Goal: Transaction & Acquisition: Purchase product/service

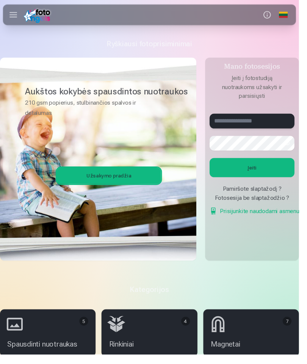
click at [275, 123] on input "text" at bounding box center [258, 124] width 87 height 15
type input "**********"
click at [291, 147] on button "button" at bounding box center [295, 147] width 14 height 14
click at [293, 150] on button "button" at bounding box center [295, 147] width 14 height 14
click at [282, 174] on button "Įeiti" at bounding box center [258, 172] width 87 height 20
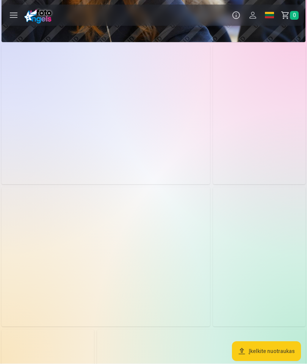
scroll to position [486, 0]
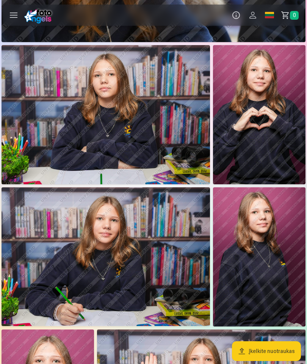
click at [273, 128] on img at bounding box center [259, 114] width 92 height 139
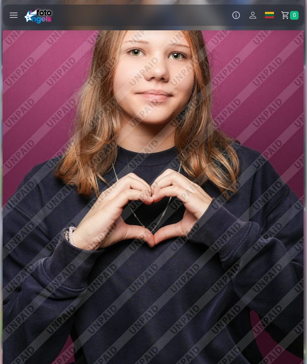
scroll to position [0, 2149]
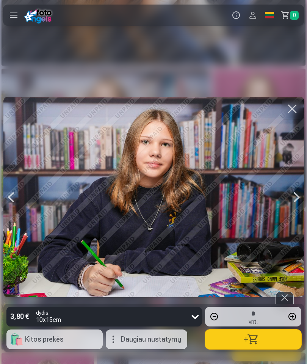
scroll to position [0, 2457]
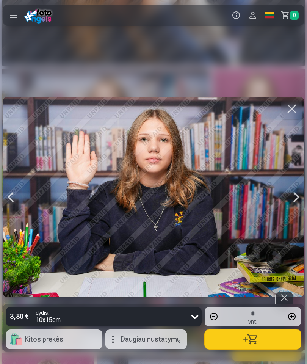
scroll to position [0, 3378]
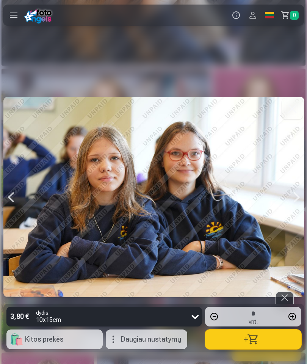
scroll to position [0, 4913]
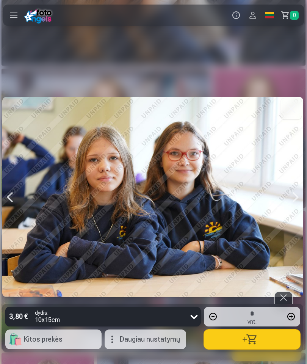
scroll to position [0, 4913]
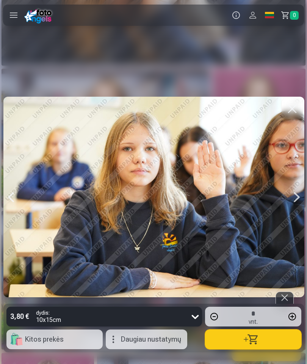
scroll to position [0, 5220]
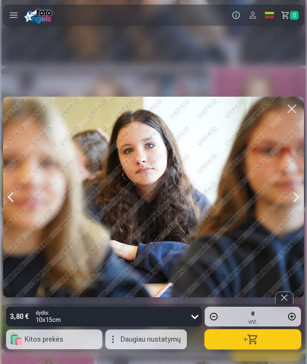
scroll to position [0, 5527]
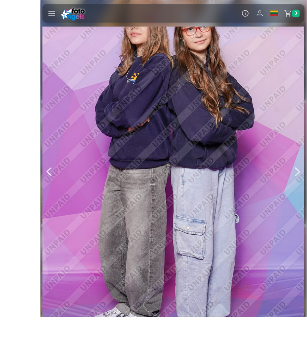
scroll to position [454, 0]
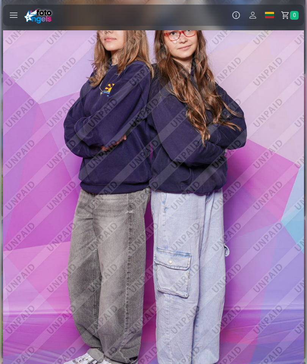
click at [156, 361] on div at bounding box center [153, 197] width 301 height 452
